Goal: Task Accomplishment & Management: Complete application form

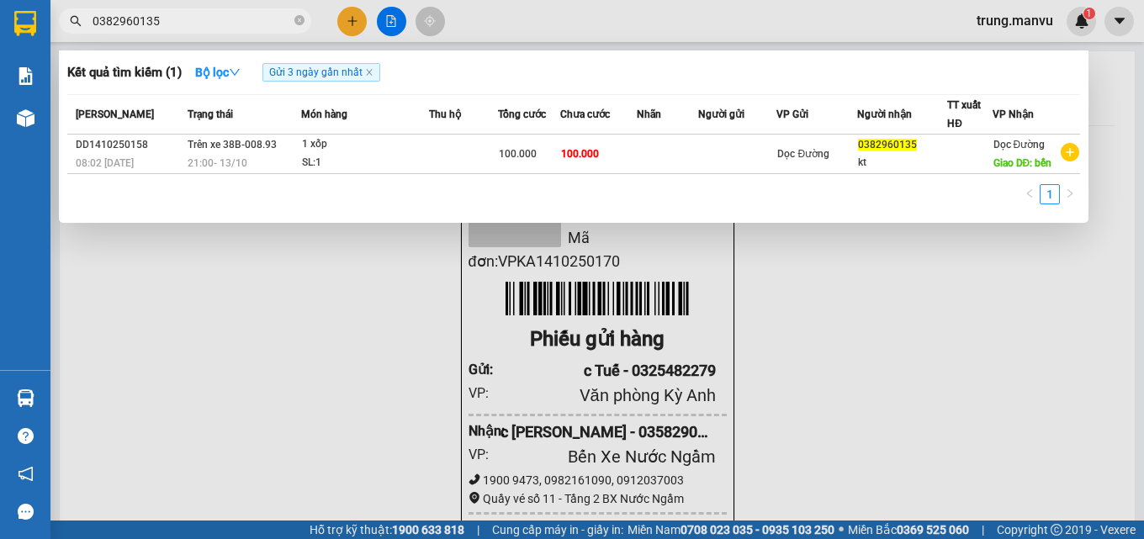
click at [360, 19] on div at bounding box center [572, 269] width 1144 height 539
click at [360, 19] on button at bounding box center [351, 21] width 29 height 29
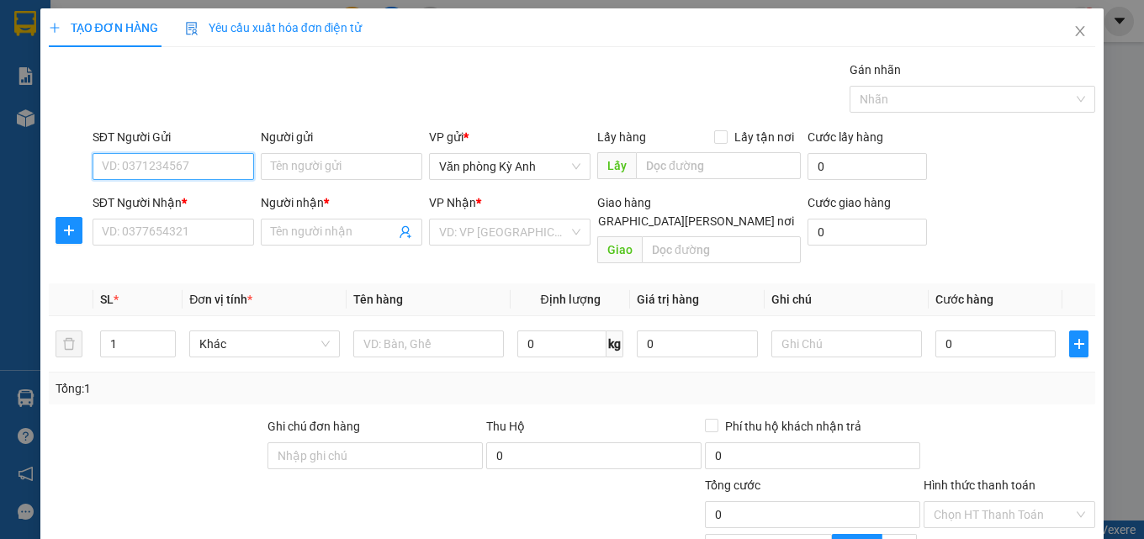
click at [169, 171] on input "SĐT Người Gửi" at bounding box center [174, 166] width 162 height 27
type input "0941889855"
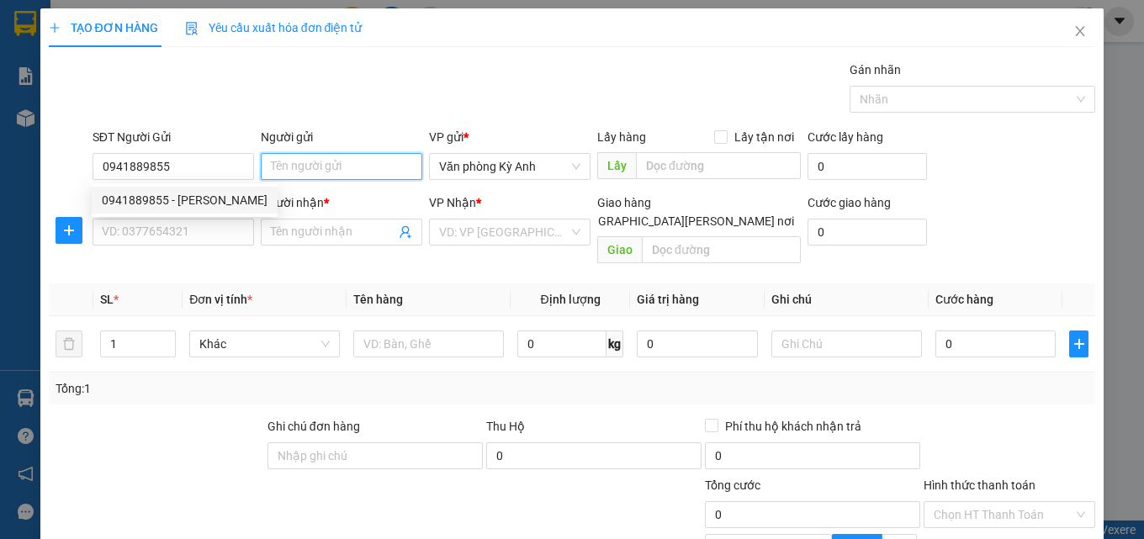
click at [349, 167] on input "Người gửi" at bounding box center [342, 166] width 162 height 27
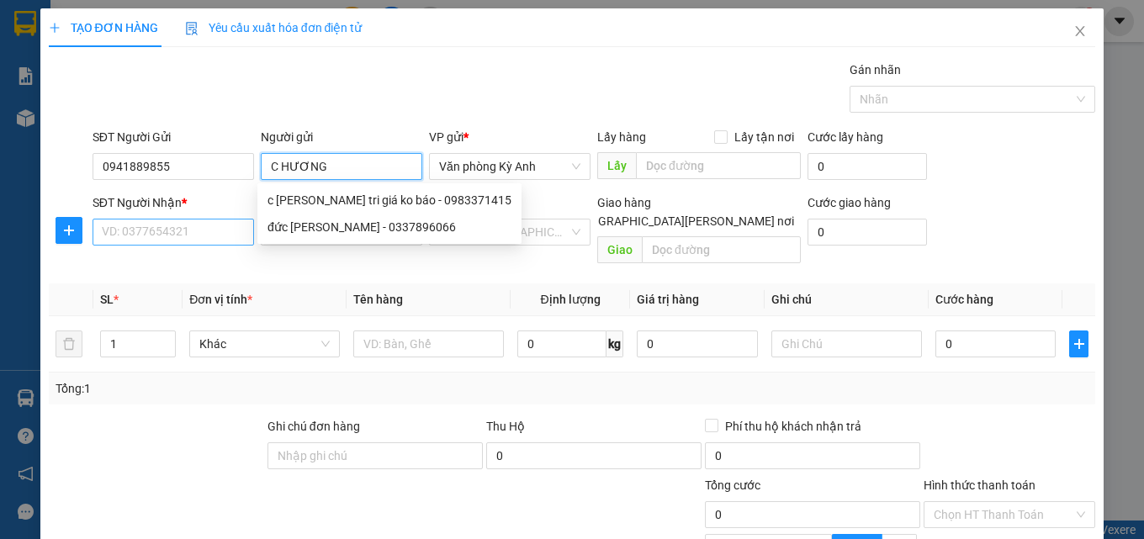
type input "C HƯƠNG"
click at [145, 232] on input "SĐT Người Nhận *" at bounding box center [174, 232] width 162 height 27
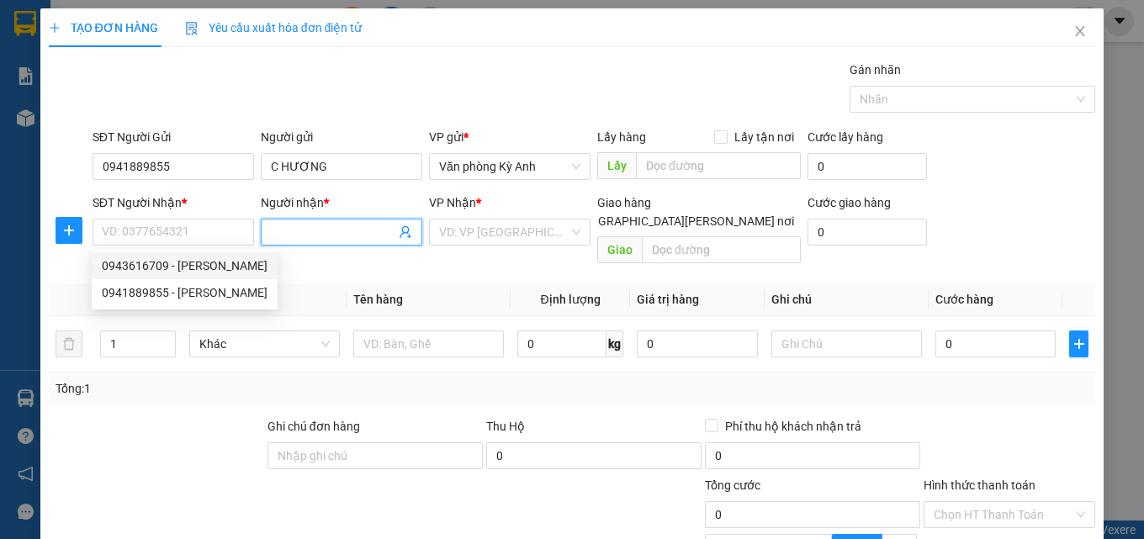
click at [399, 239] on span at bounding box center [405, 232] width 13 height 19
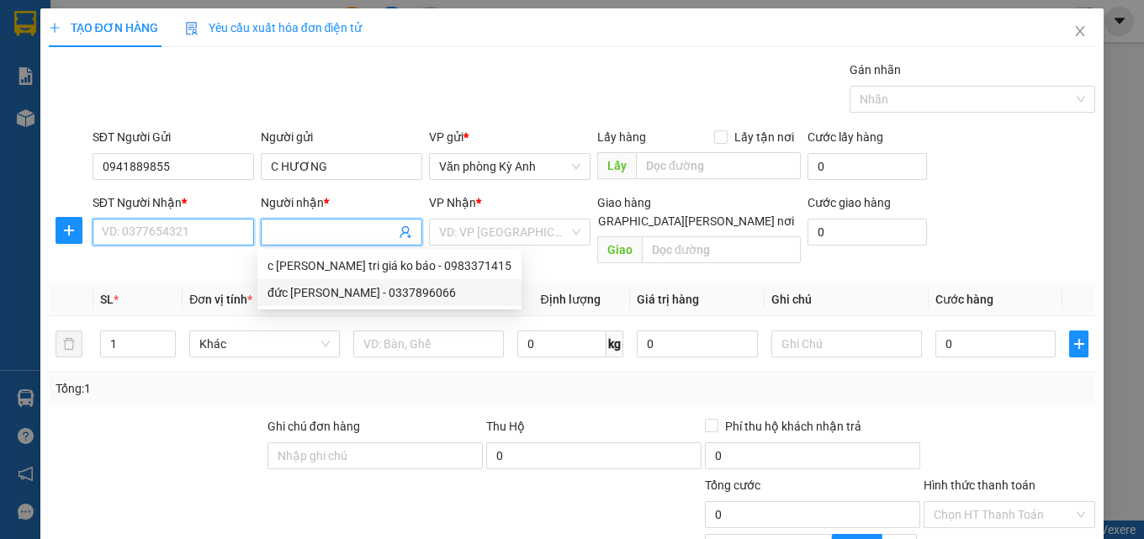
click at [144, 236] on input "SĐT Người Nhận *" at bounding box center [174, 232] width 162 height 27
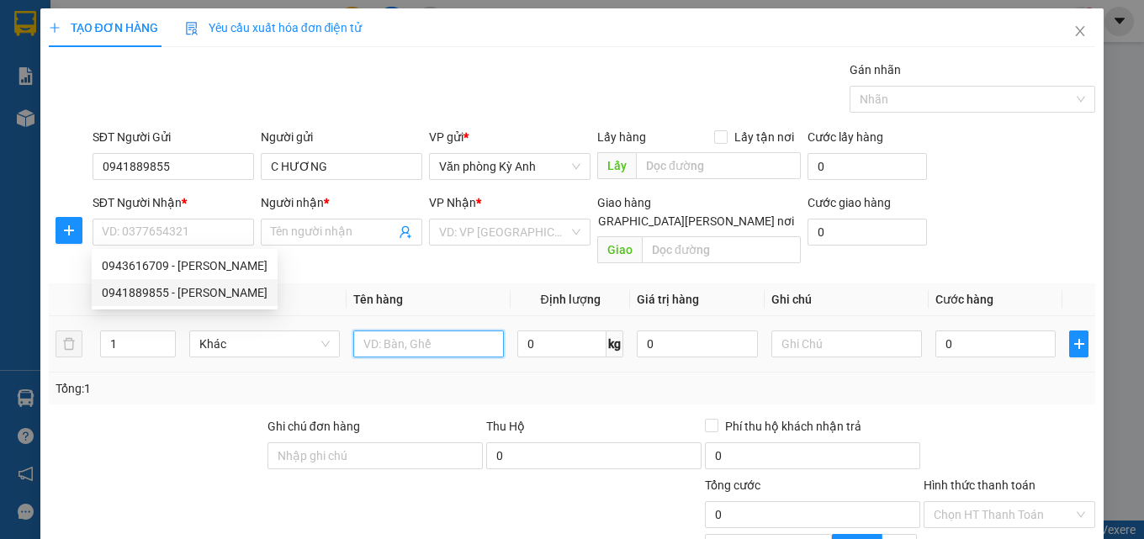
click at [412, 331] on input "text" at bounding box center [428, 344] width 151 height 27
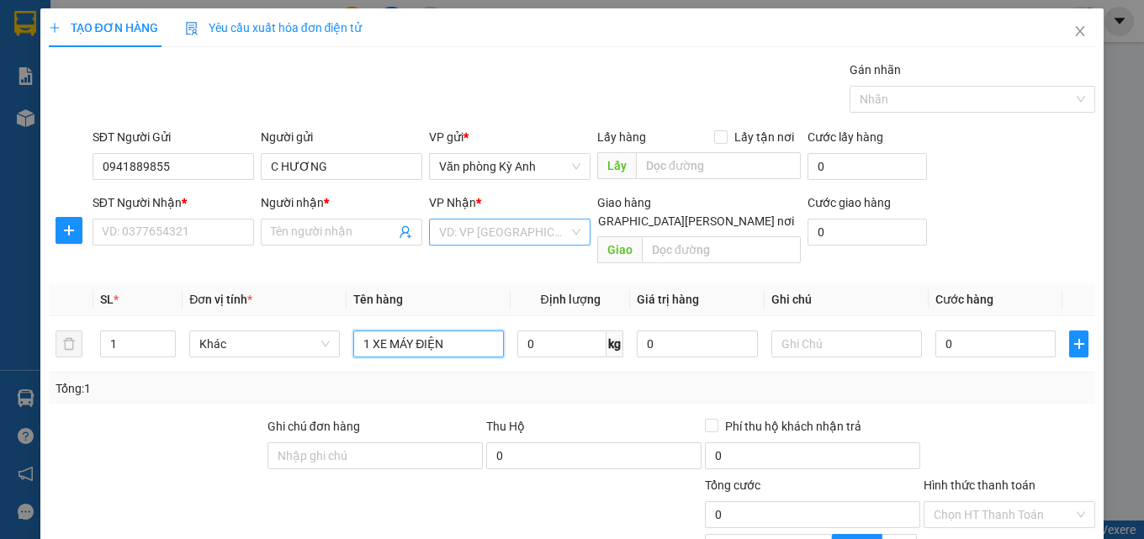
type input "1 XE MÁY ĐIỆN"
click at [480, 238] on input "search" at bounding box center [504, 232] width 130 height 25
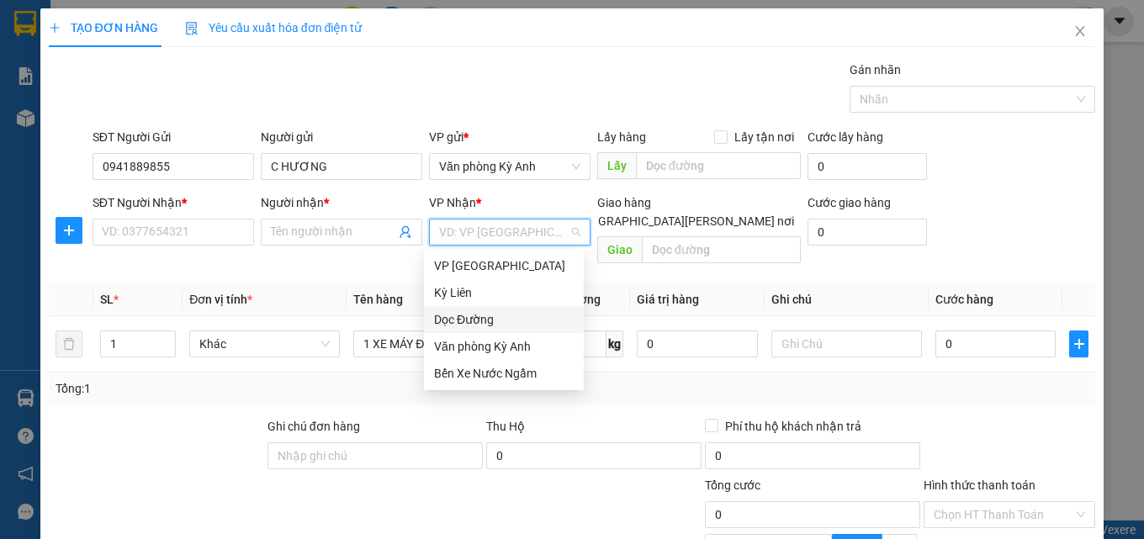
click at [484, 318] on div "Dọc Đường" at bounding box center [504, 319] width 140 height 19
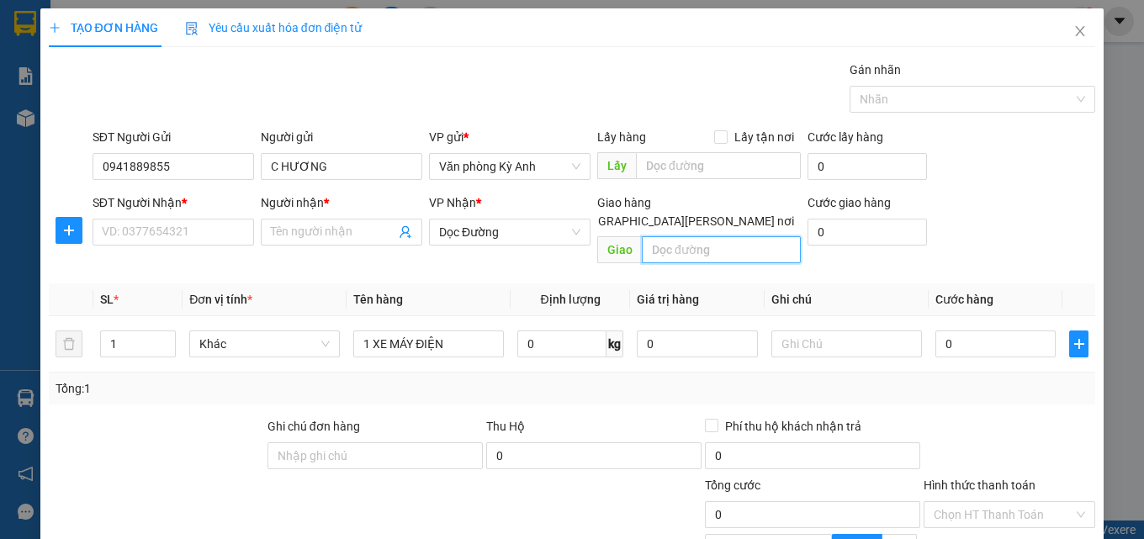
click at [716, 241] on input "text" at bounding box center [721, 249] width 159 height 27
type input "[PERSON_NAME]"
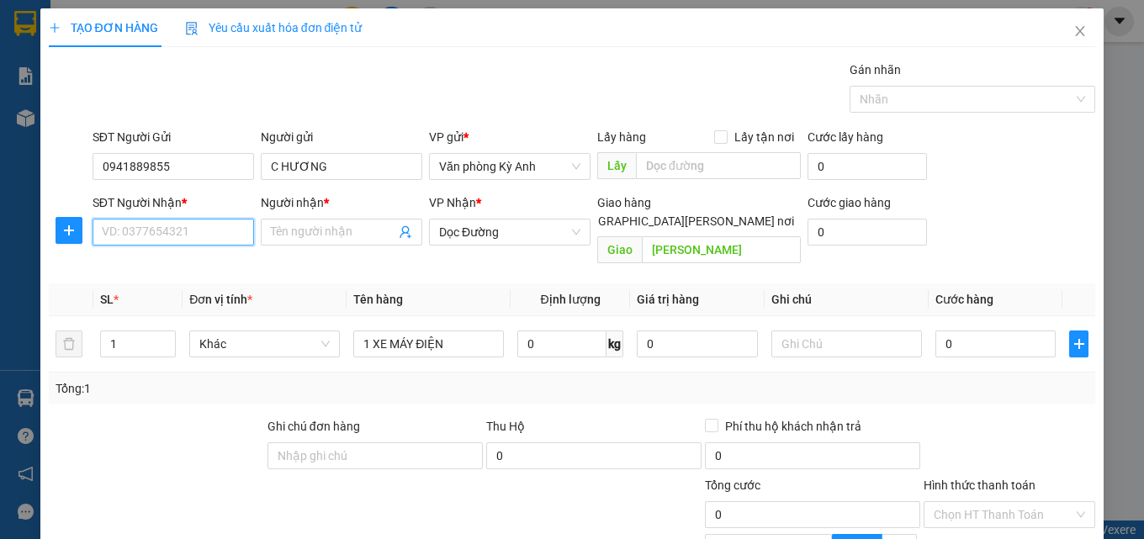
click at [151, 236] on input "SĐT Người Nhận *" at bounding box center [174, 232] width 162 height 27
type input "0347906712"
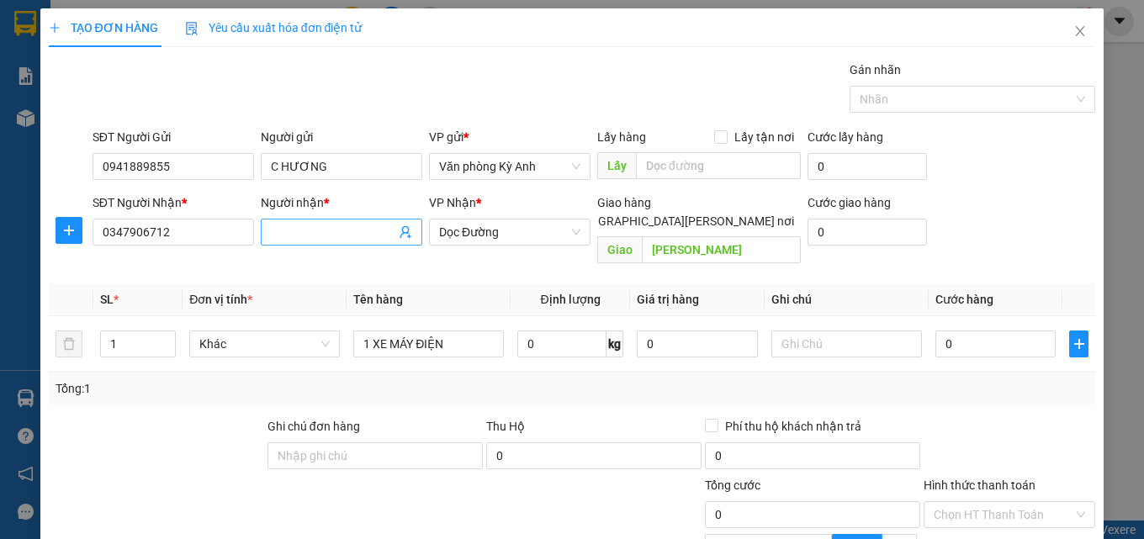
click at [321, 227] on input "Người nhận *" at bounding box center [333, 232] width 125 height 19
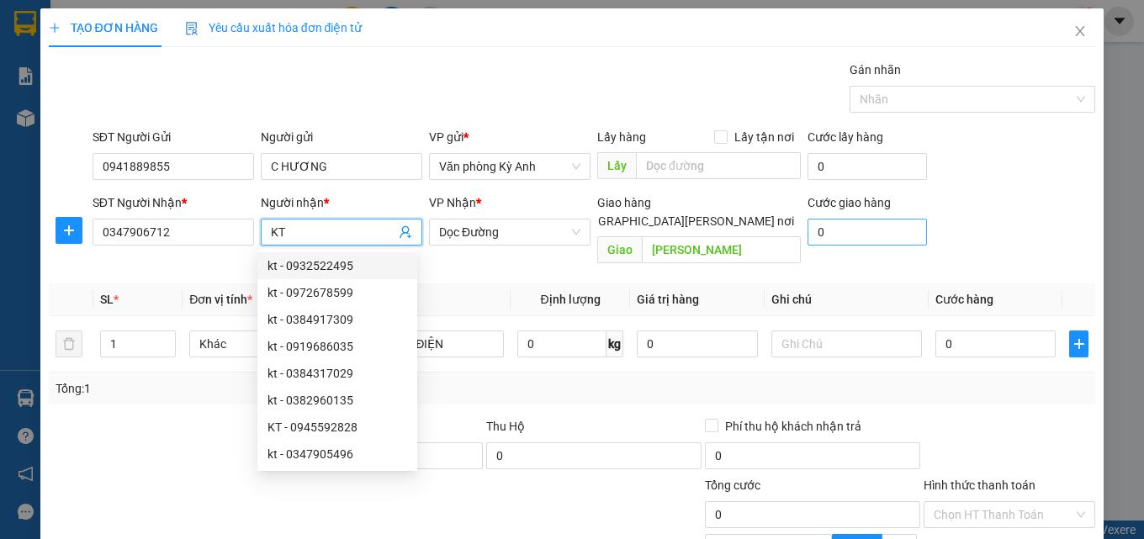
type input "KT"
click at [835, 236] on input "0" at bounding box center [867, 232] width 119 height 27
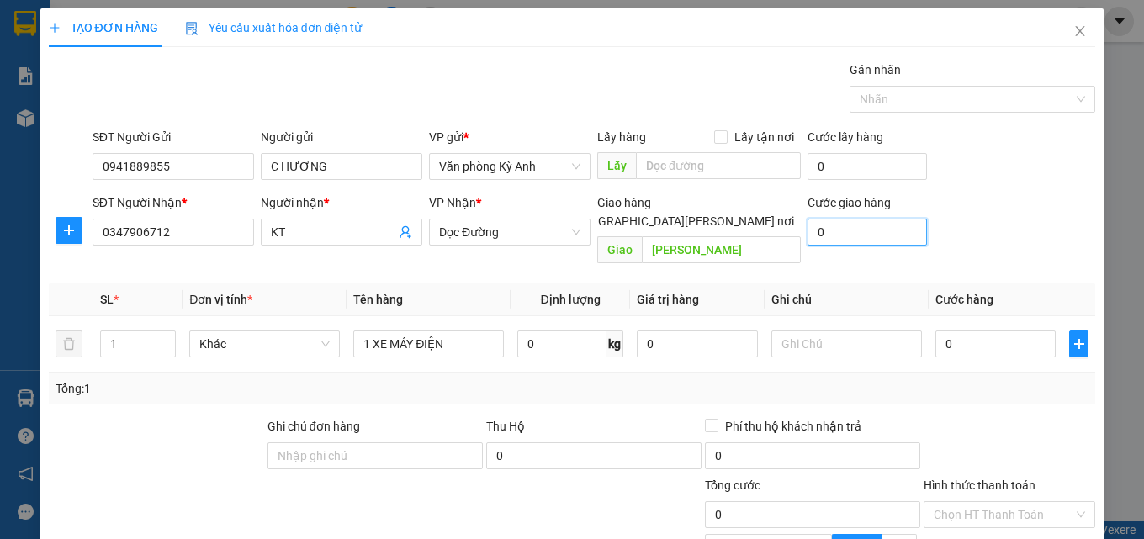
type input "5"
type input "50"
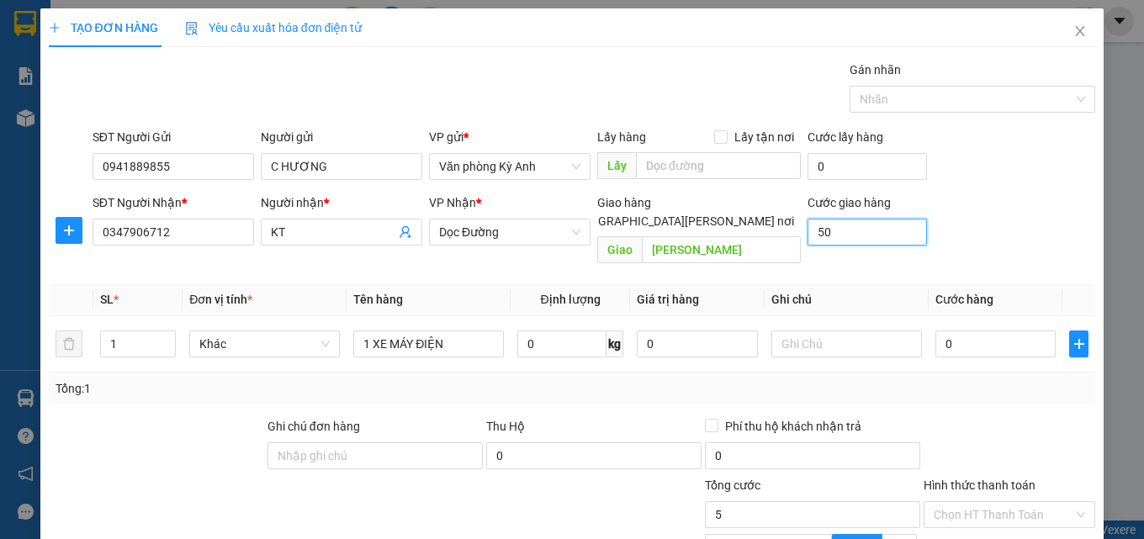
type input "50"
type input "500"
type input "5.000"
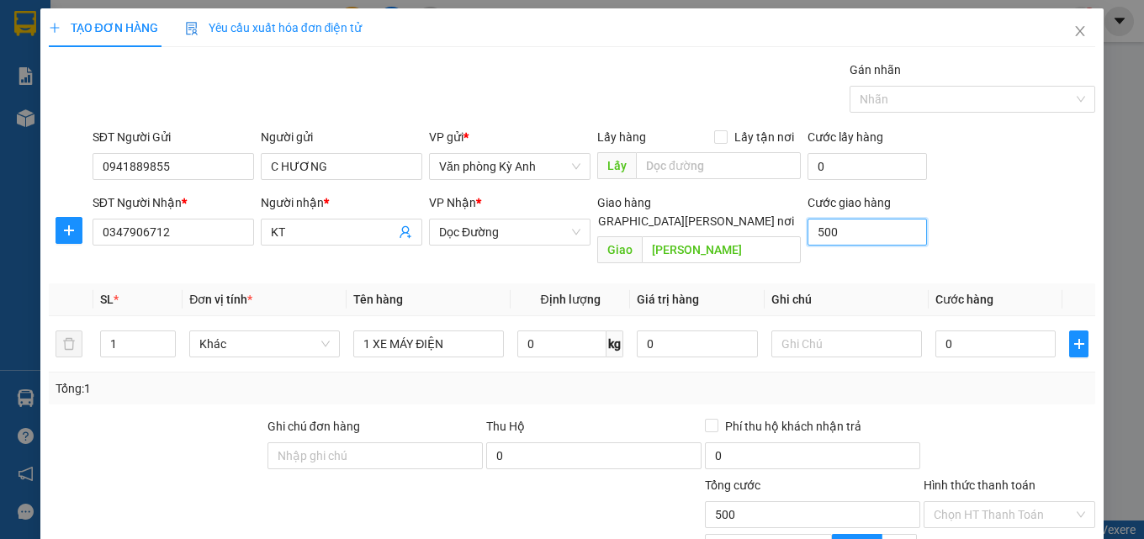
type input "5.000"
type input "50.000"
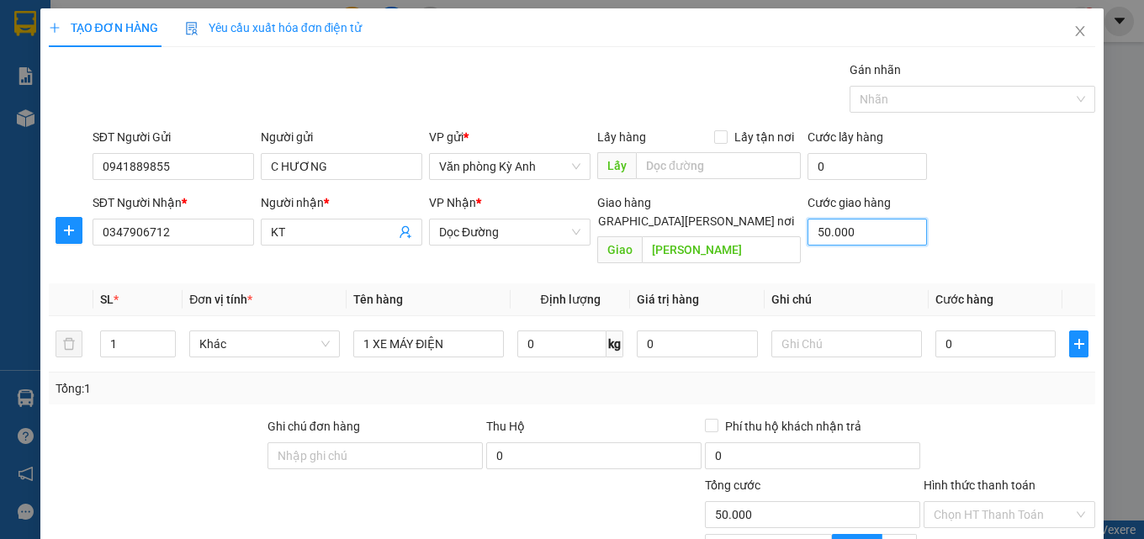
type input "500.000"
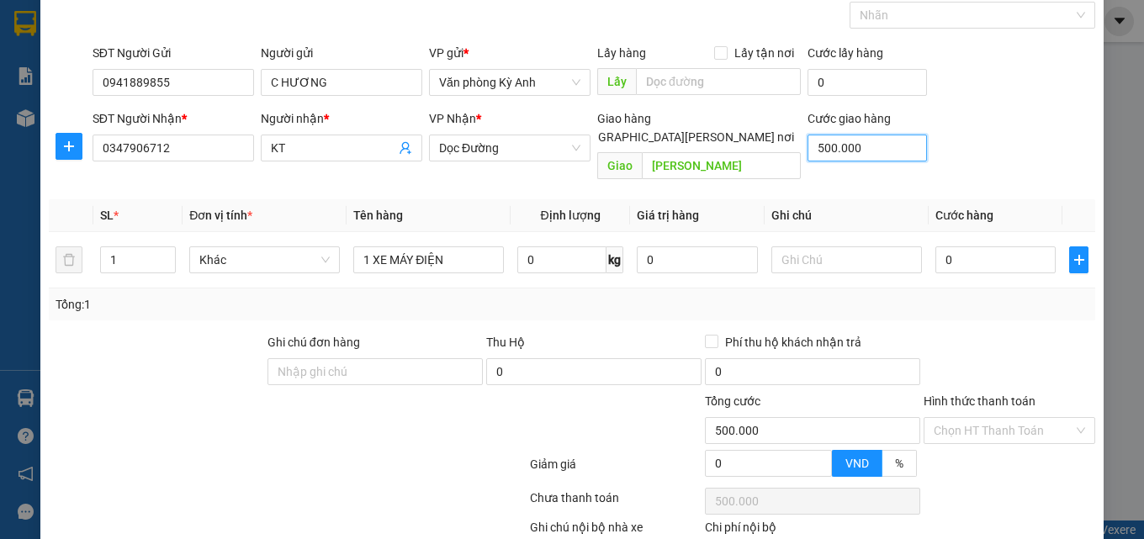
type input "500.000"
click at [953, 305] on div "Transit Pickup Surcharge Ids Transit Deliver Surcharge Ids Transit Deliver Surc…" at bounding box center [573, 293] width 1048 height 634
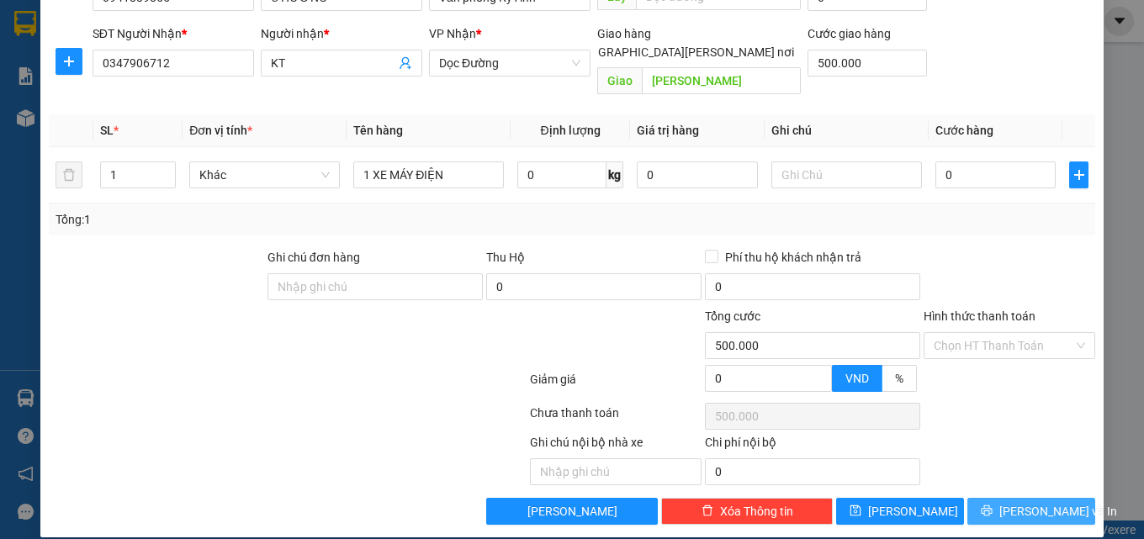
click at [993, 505] on icon "printer" at bounding box center [987, 511] width 12 height 12
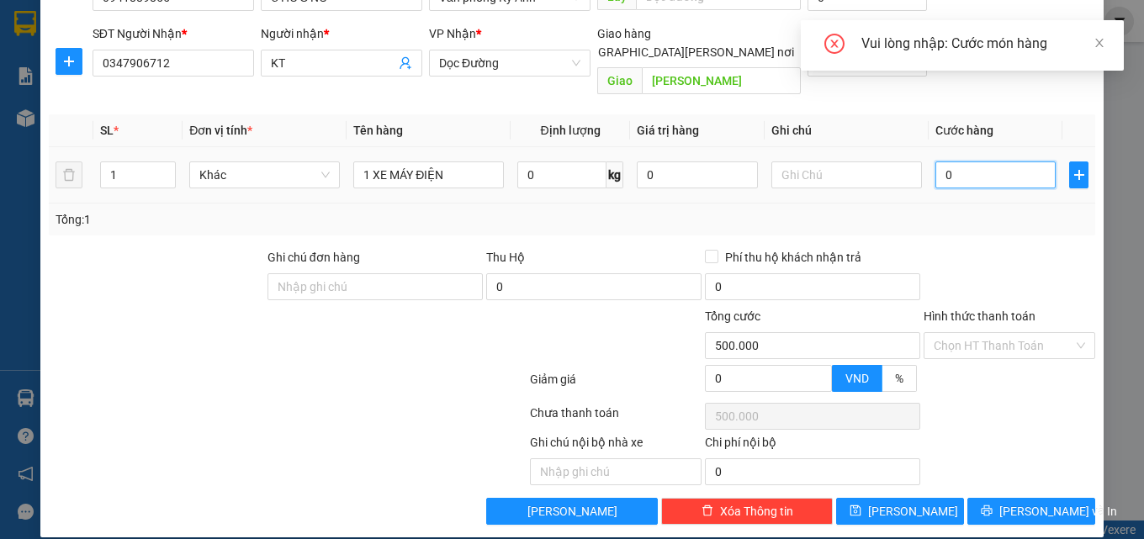
click at [989, 162] on input "0" at bounding box center [996, 175] width 121 height 27
type input "5"
type input "500.005"
type input "50"
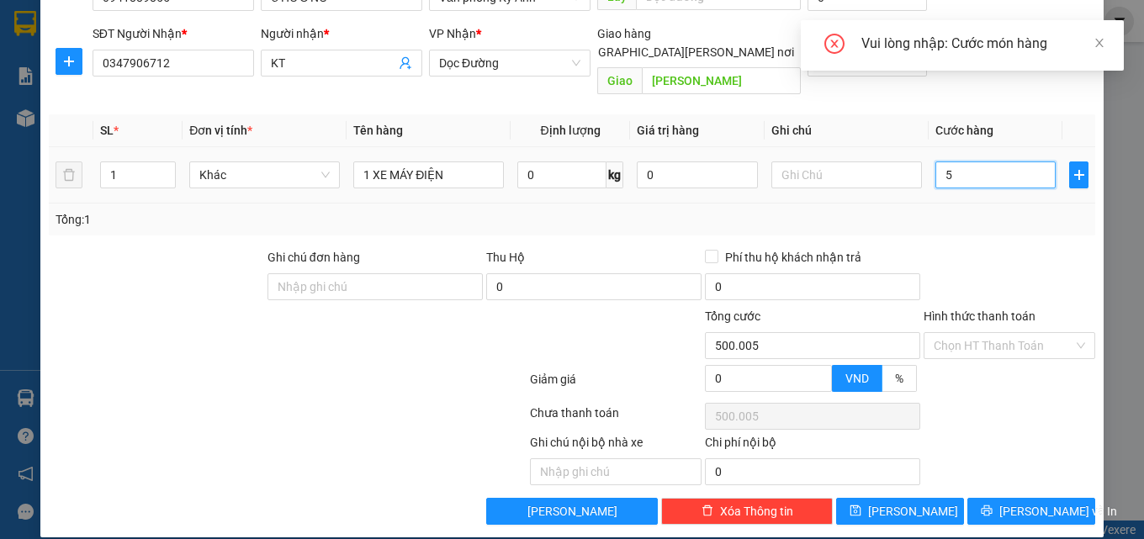
type input "500.050"
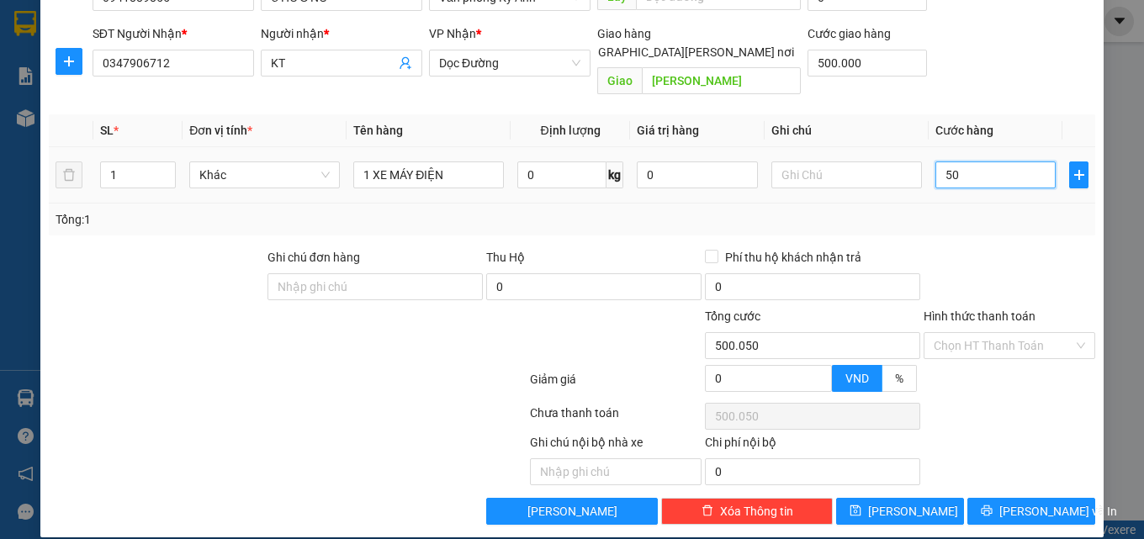
type input "500"
type input "500.500"
type input "5.000"
type input "505.000"
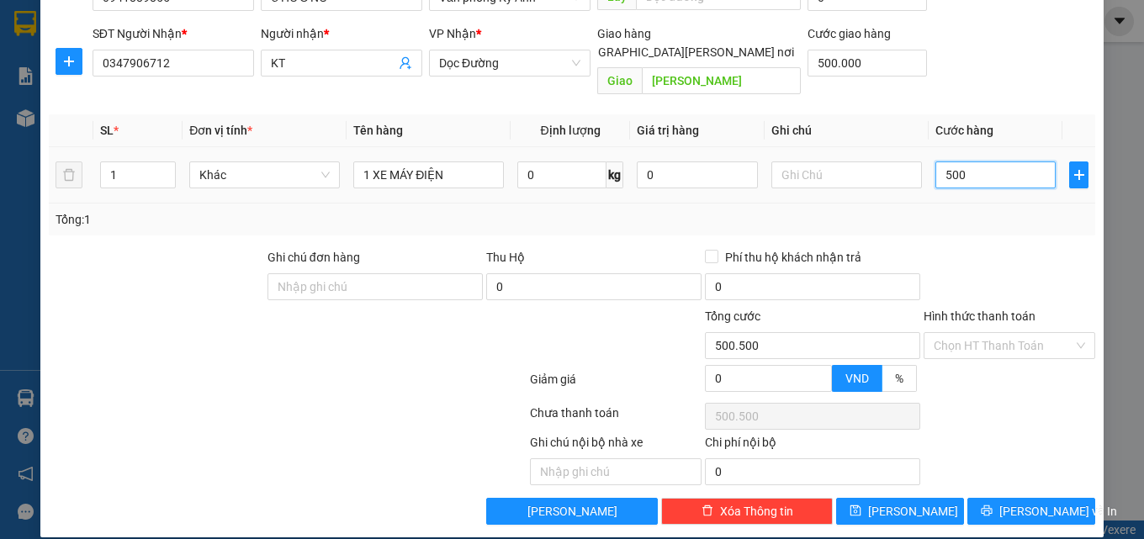
type input "505.000"
type input "50.000"
type input "550.000"
type input "500.000"
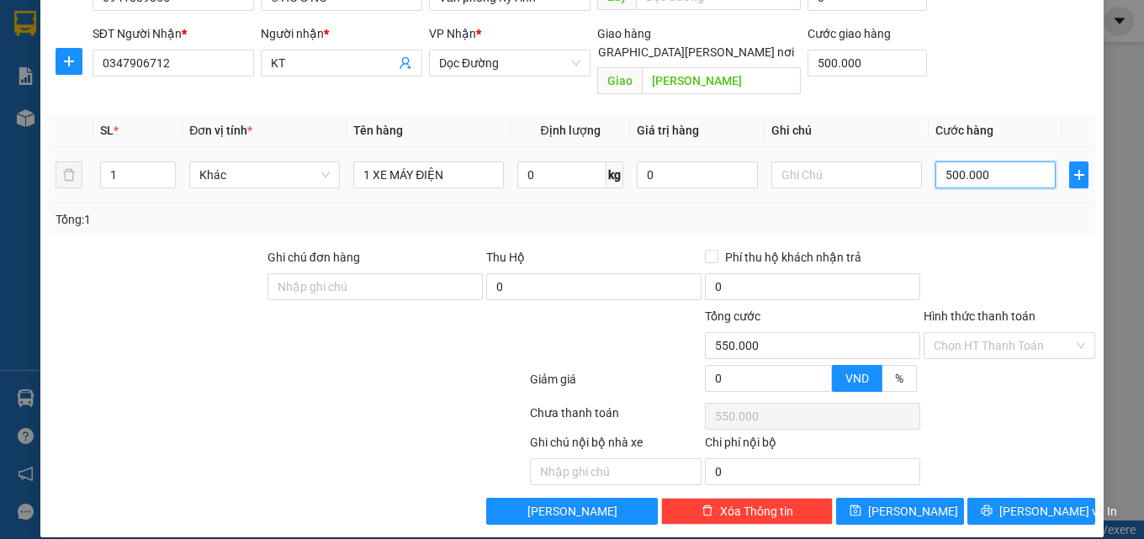
type input "1.000.000"
type input "500.000"
click at [993, 506] on icon "printer" at bounding box center [987, 511] width 11 height 11
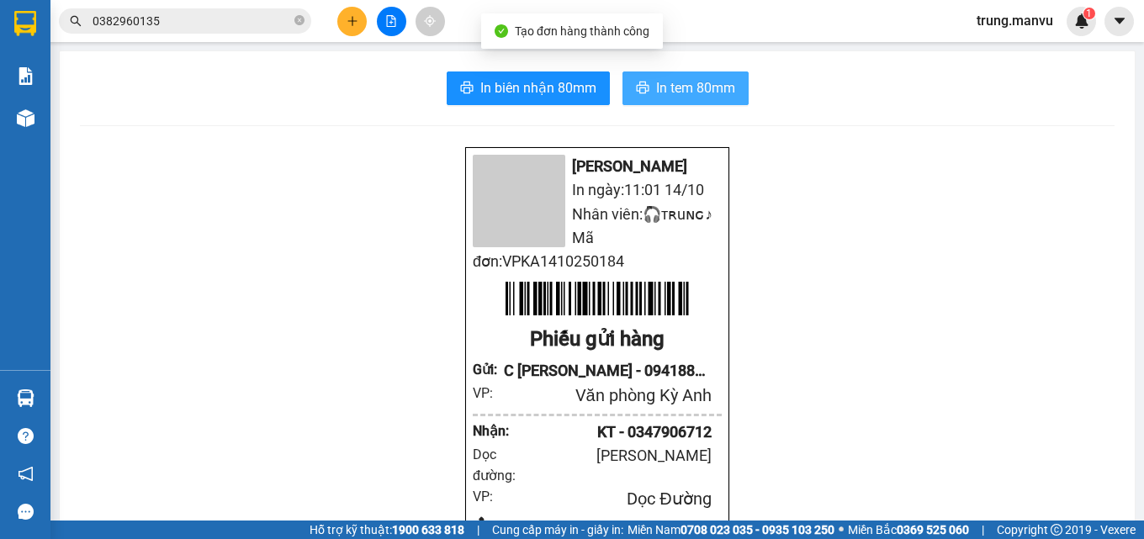
click at [678, 80] on span "In tem 80mm" at bounding box center [695, 87] width 79 height 21
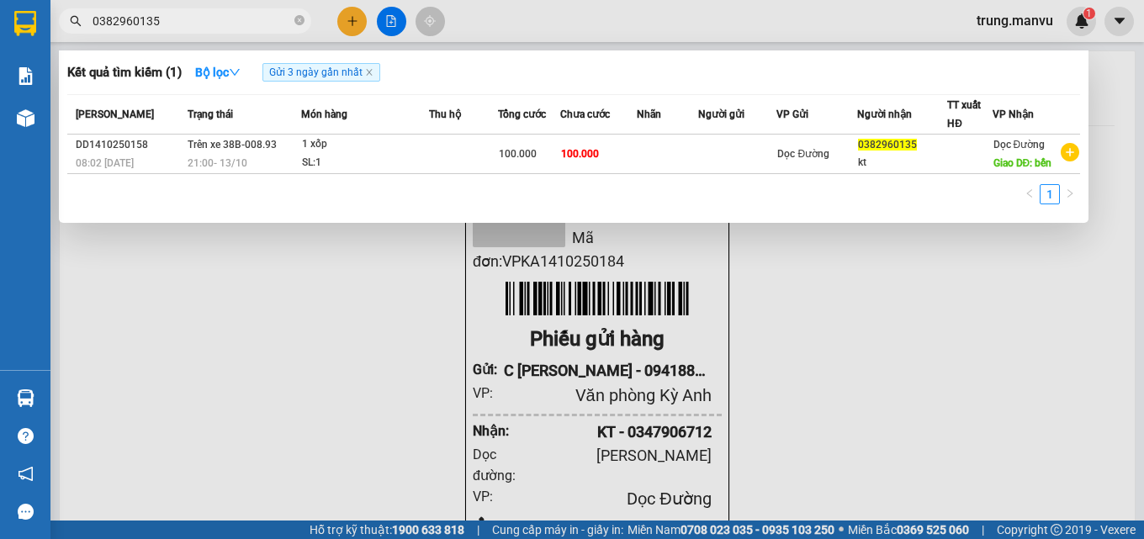
click at [177, 19] on input "0382960135" at bounding box center [192, 21] width 199 height 19
type input "0"
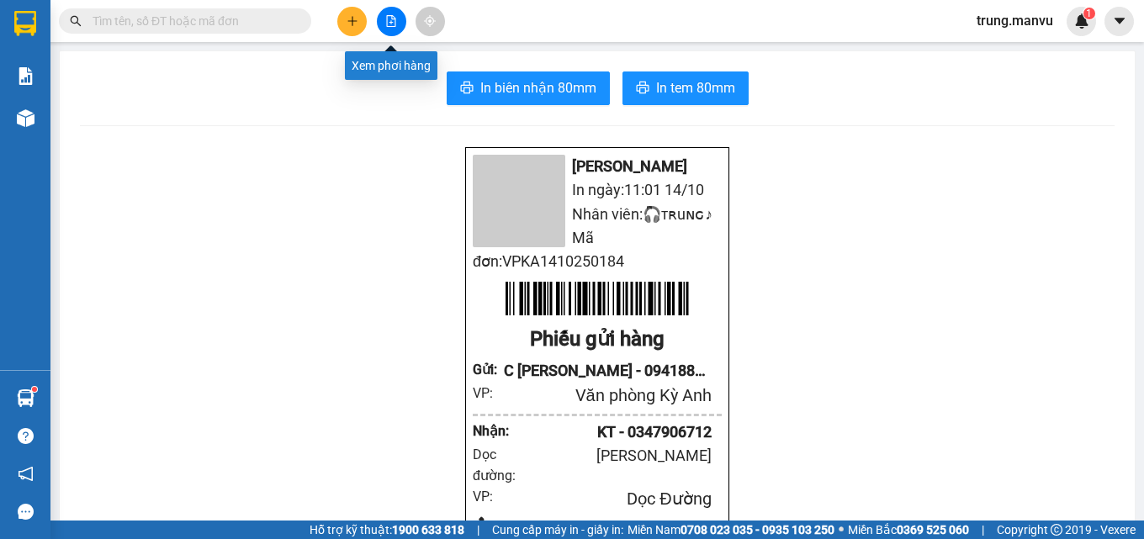
click at [399, 22] on button at bounding box center [391, 21] width 29 height 29
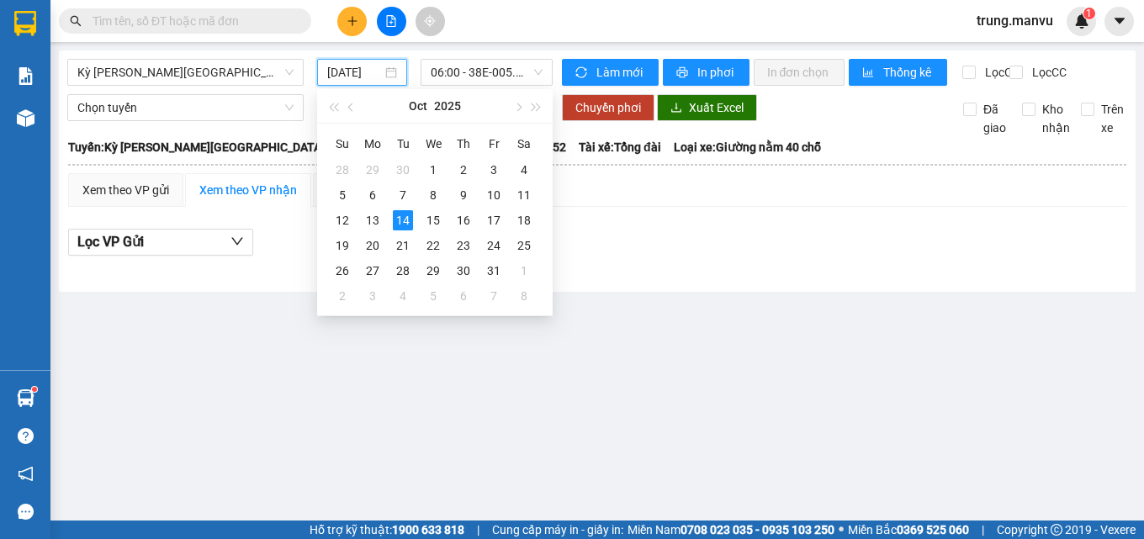
drag, startPoint x: 381, startPoint y: 79, endPoint x: 389, endPoint y: 155, distance: 76.1
click at [384, 86] on div "Kỳ [PERSON_NAME][GEOGRAPHIC_DATA] [DATE] 06:00 - 38E-005.52" at bounding box center [310, 72] width 486 height 27
click at [374, 218] on div "13" at bounding box center [373, 220] width 20 height 20
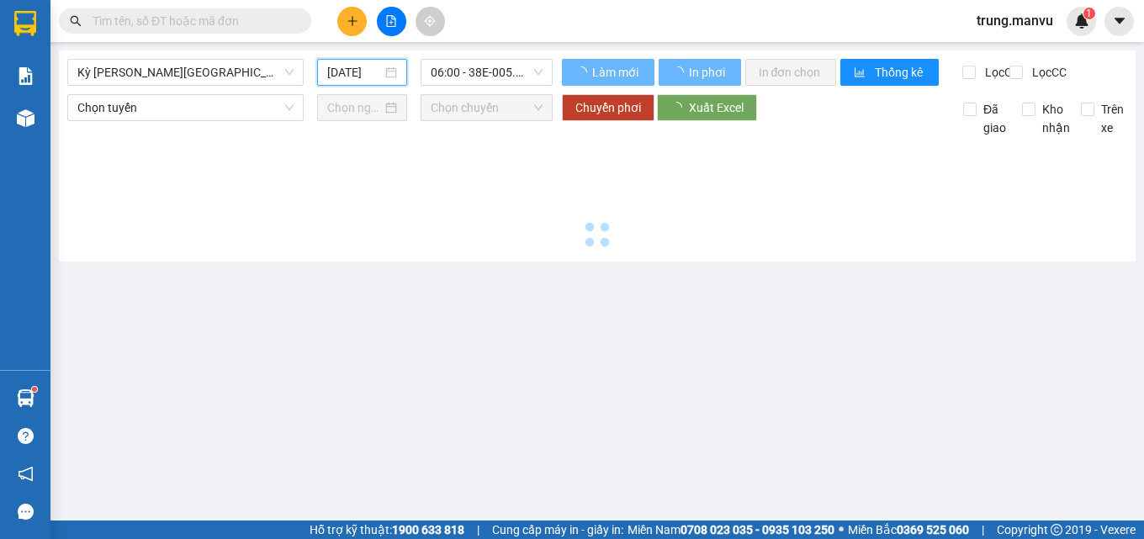
type input "[DATE]"
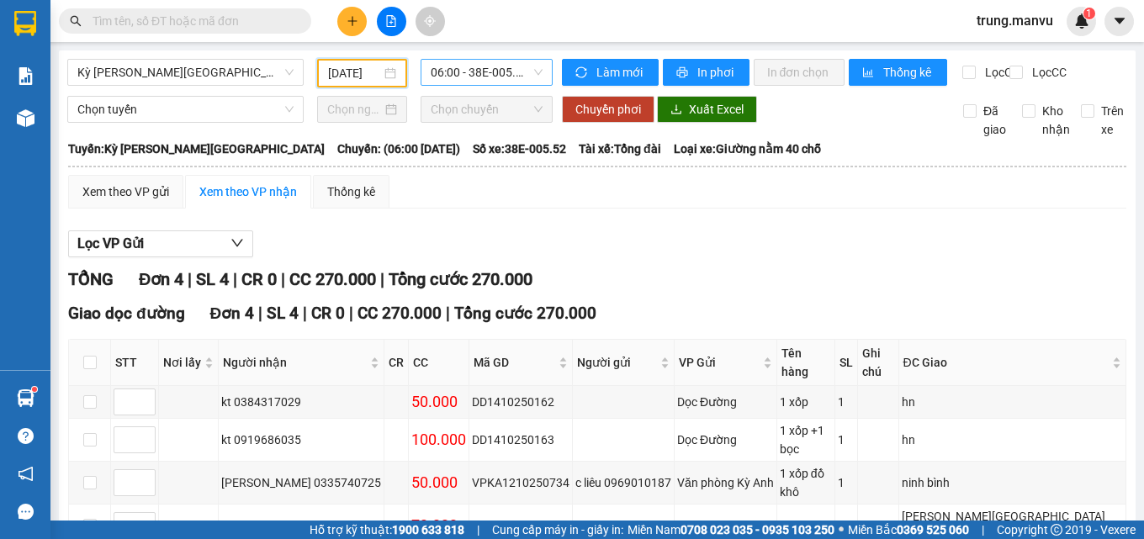
click at [499, 77] on span "06:00 - 38E-005.52" at bounding box center [487, 72] width 112 height 25
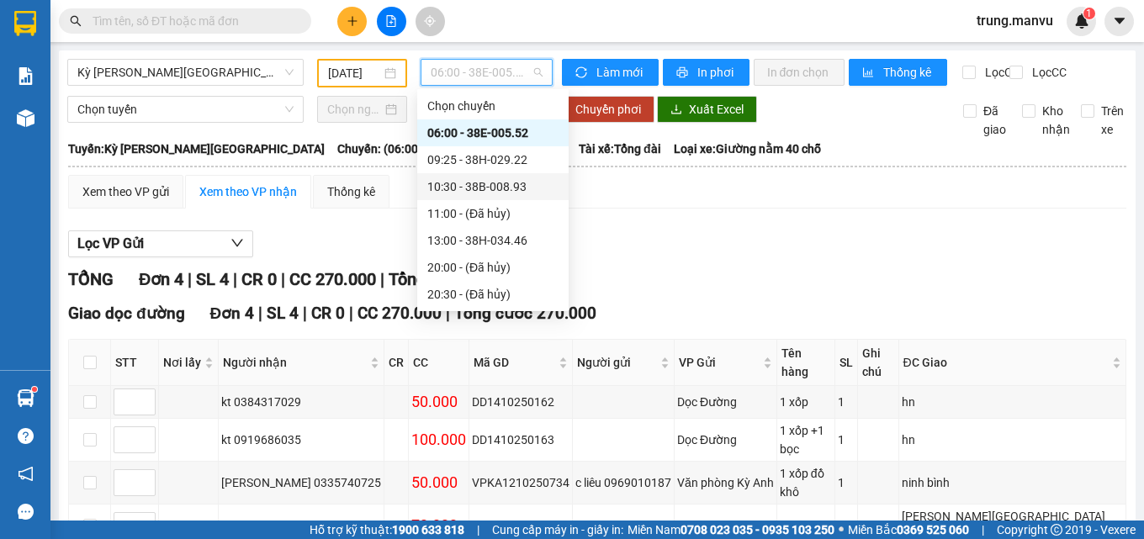
click at [527, 183] on div "10:30 - 38B-008.93" at bounding box center [492, 187] width 131 height 19
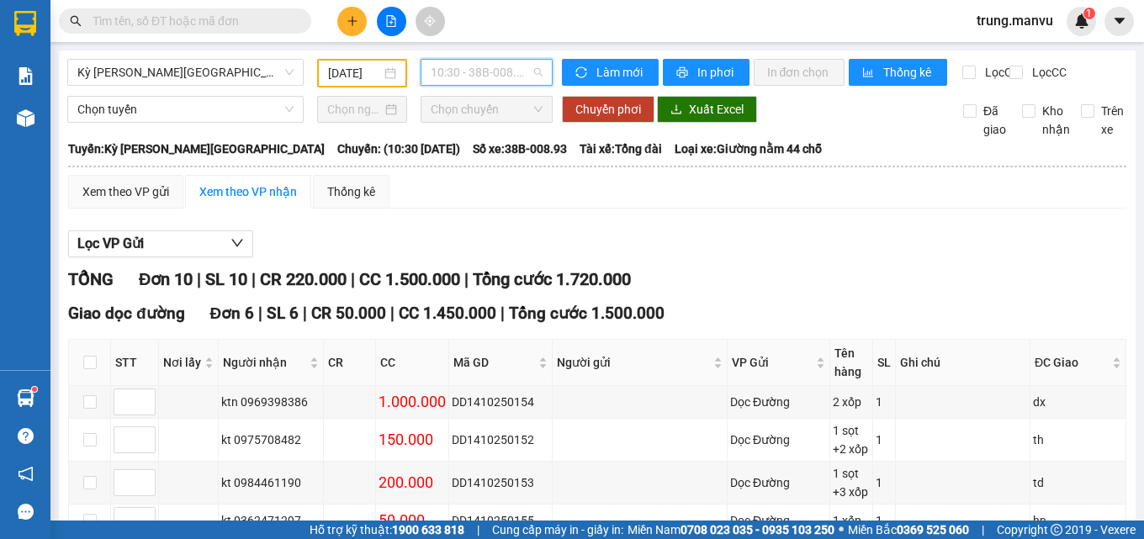
click at [474, 74] on span "10:30 - 38B-008.93" at bounding box center [487, 72] width 112 height 25
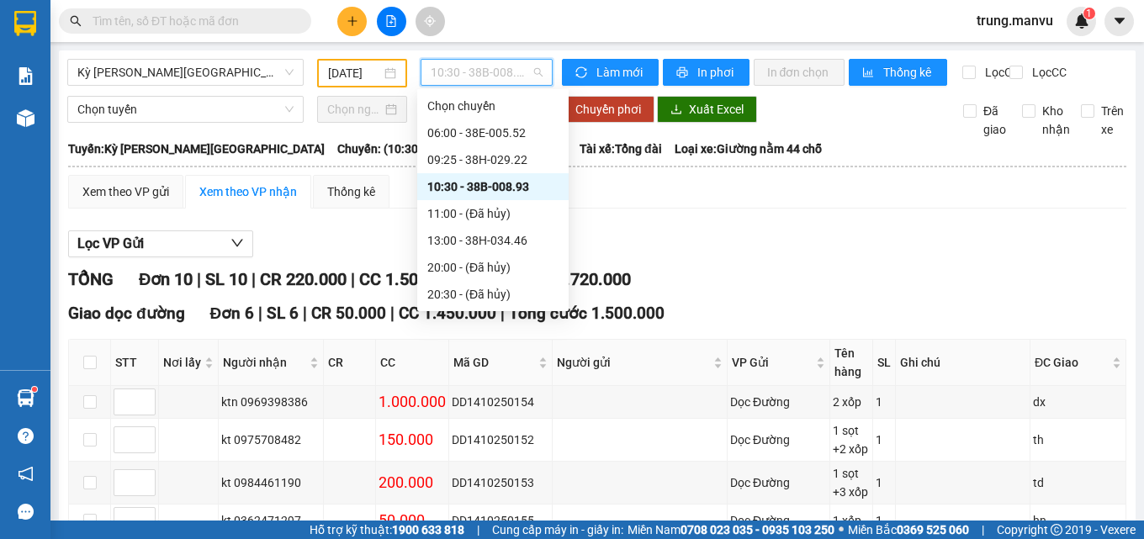
click at [504, 184] on div "10:30 - 38B-008.93" at bounding box center [492, 187] width 131 height 19
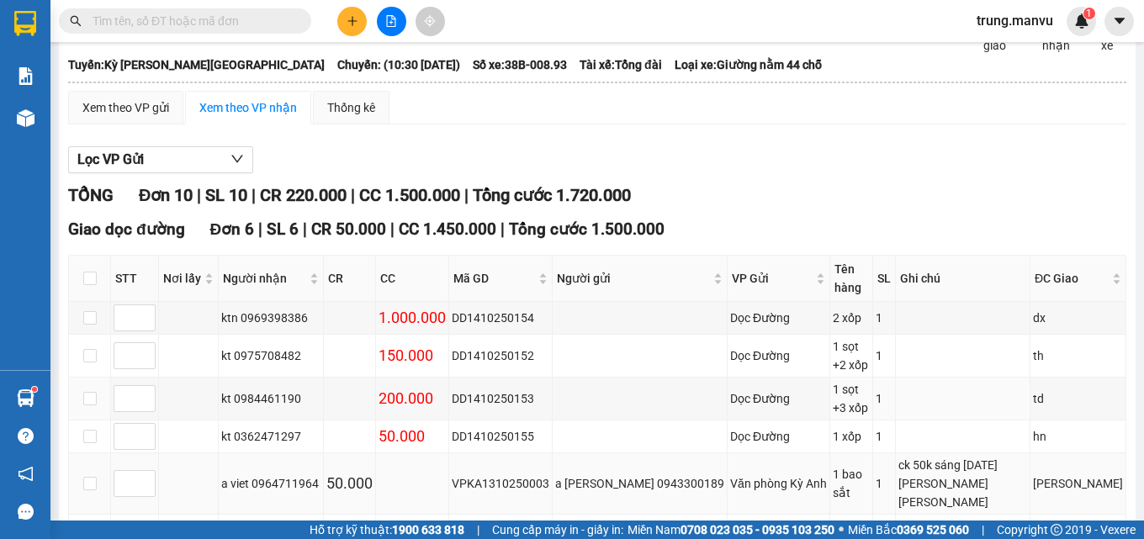
scroll to position [252, 0]
